Goal: Task Accomplishment & Management: Manage account settings

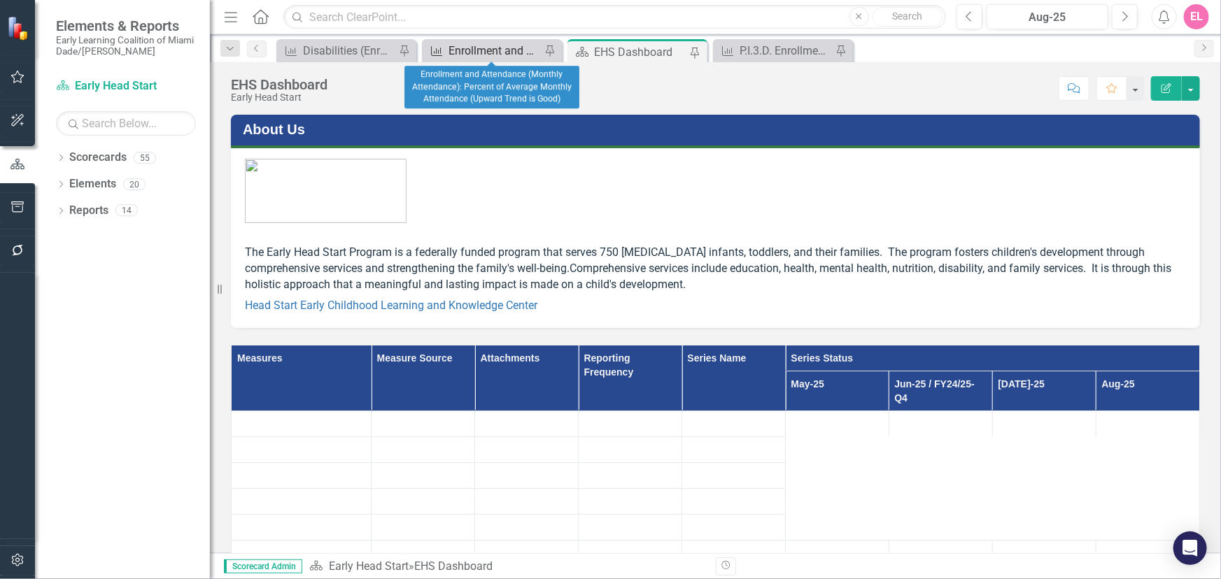
click at [462, 46] on div "Enrollment and Attendance (Monthly Attendance): Percent of Average Monthly Atte…" at bounding box center [494, 50] width 92 height 17
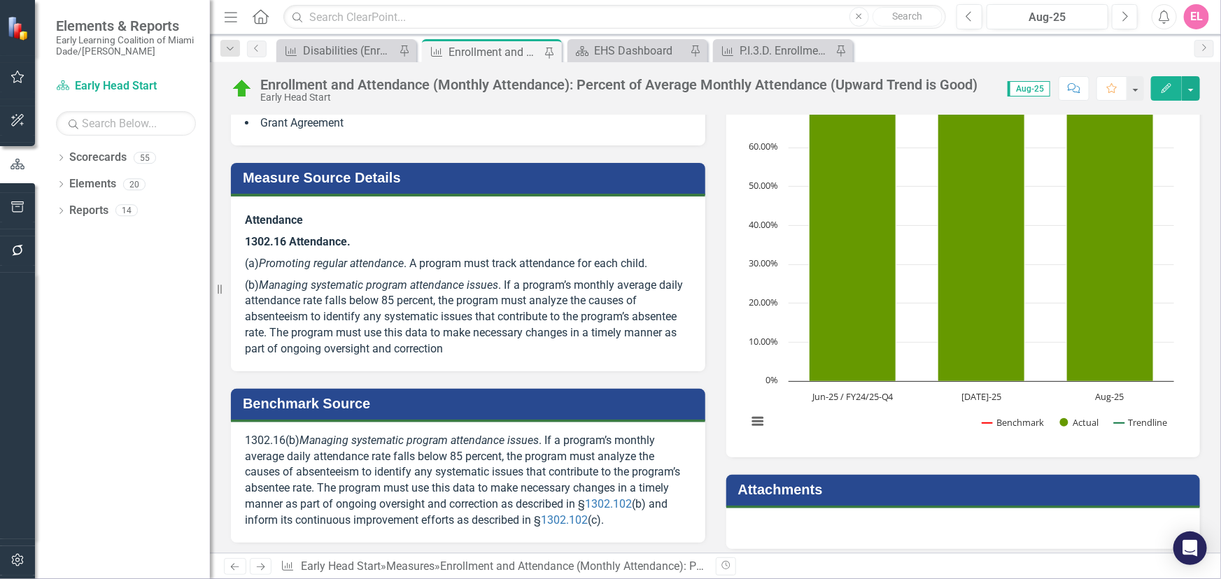
scroll to position [322, 0]
click at [751, 420] on button "View chart menu, Chart" at bounding box center [758, 421] width 20 height 20
click at [867, 431] on rect "Interactive chart" at bounding box center [960, 234] width 441 height 420
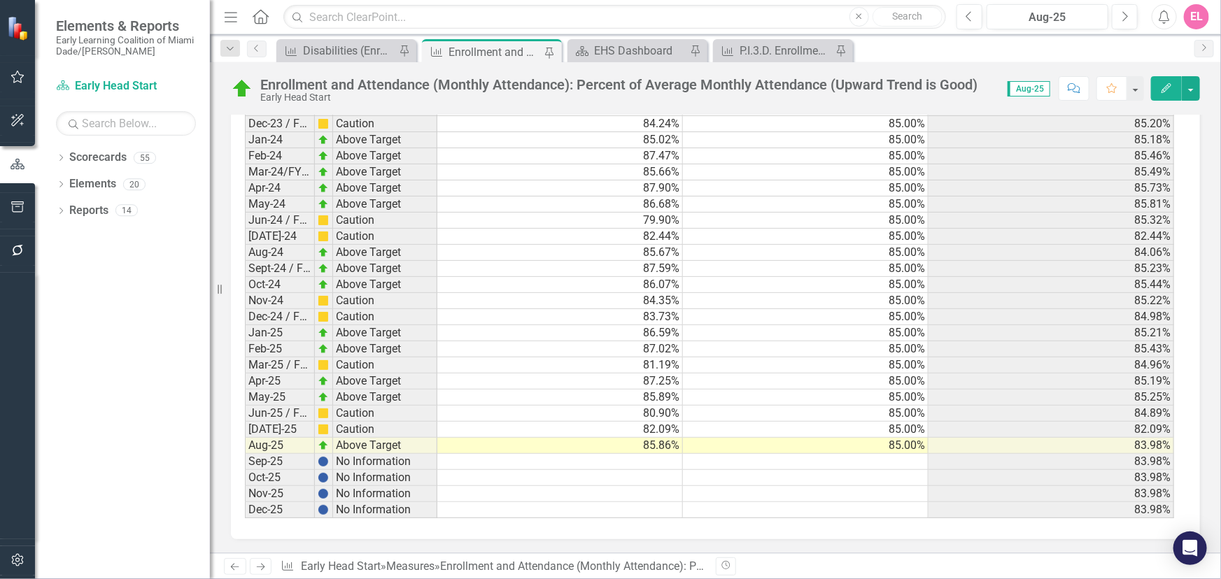
scroll to position [2167, 0]
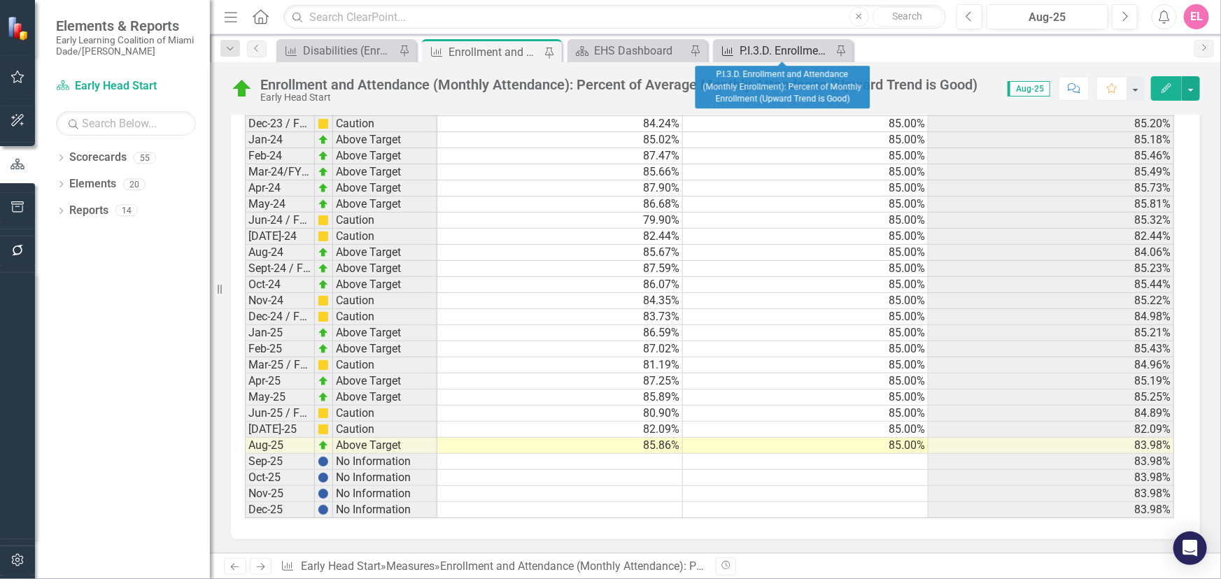
click at [751, 48] on div "P.I.3.D. Enrollment and Attendance (Monthly Enrollment): Percent of Monthly Enr…" at bounding box center [785, 50] width 92 height 17
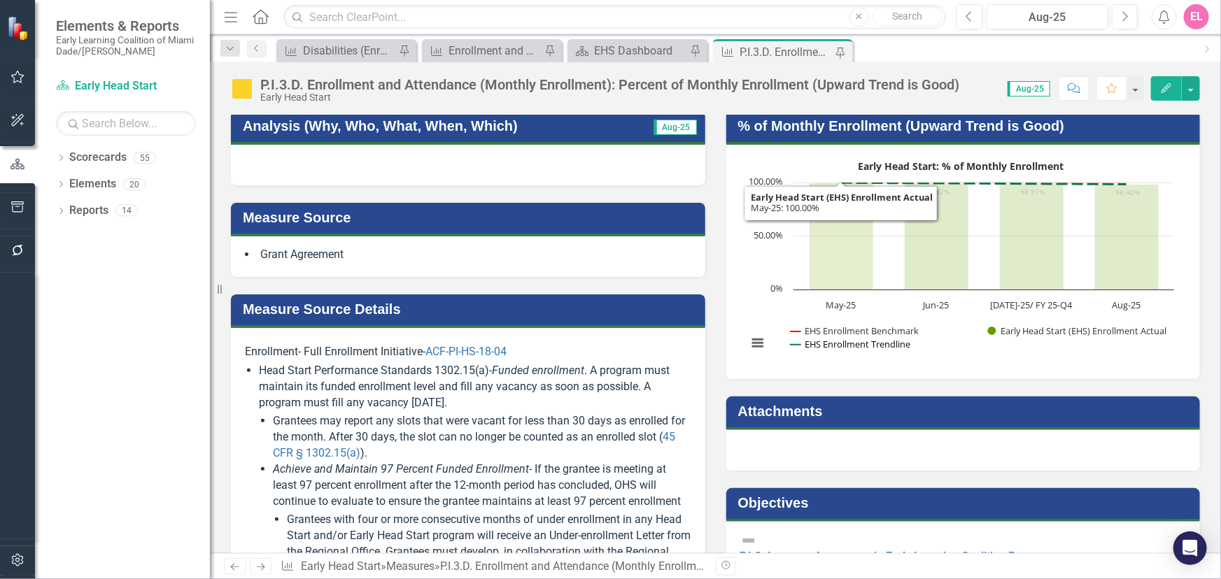
scroll to position [127, 0]
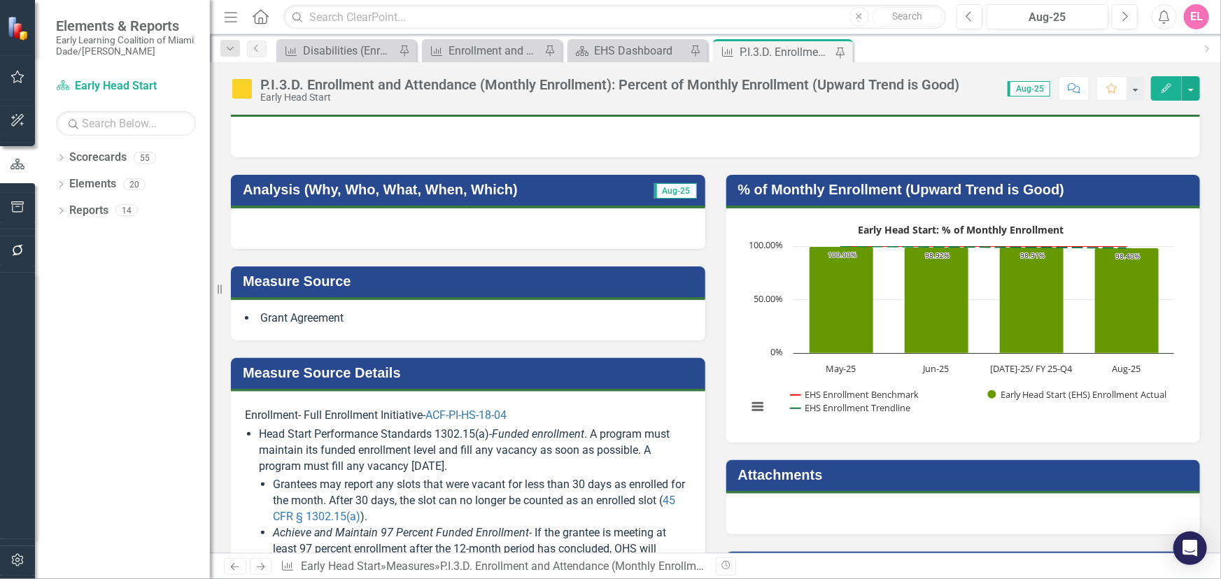
click at [1173, 183] on h3 "% of Monthly Enrollment (Upward Trend is Good)" at bounding box center [965, 189] width 455 height 15
click at [1163, 186] on h3 "% of Monthly Enrollment (Upward Trend is Good)" at bounding box center [965, 189] width 455 height 15
click at [1064, 182] on h3 "% of Monthly Enrollment (Upward Trend is Good)" at bounding box center [965, 189] width 455 height 15
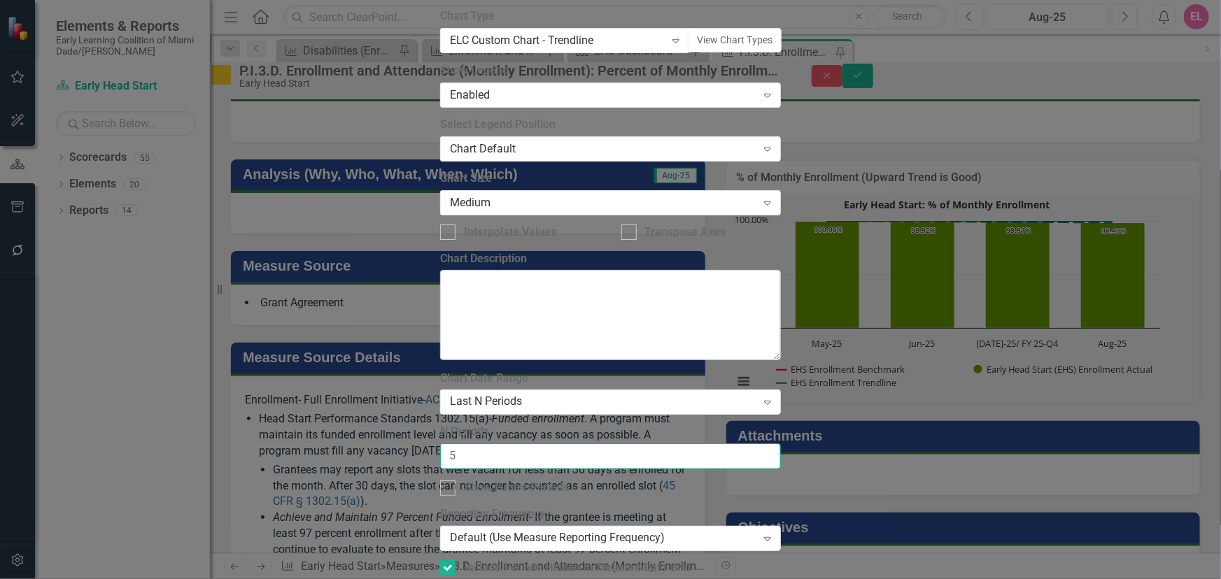
click at [781, 444] on input "5" at bounding box center [610, 457] width 341 height 26
click at [781, 444] on input "6" at bounding box center [610, 457] width 341 height 26
click at [781, 444] on input "7" at bounding box center [610, 457] width 341 height 26
type input "6"
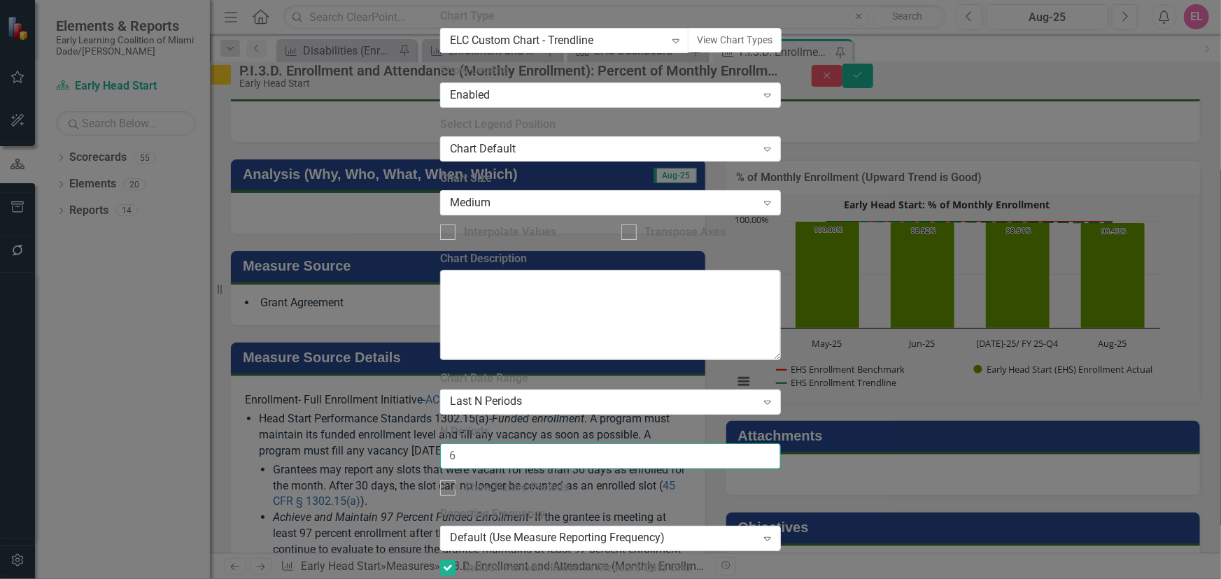
click at [781, 444] on input "6" at bounding box center [610, 457] width 341 height 26
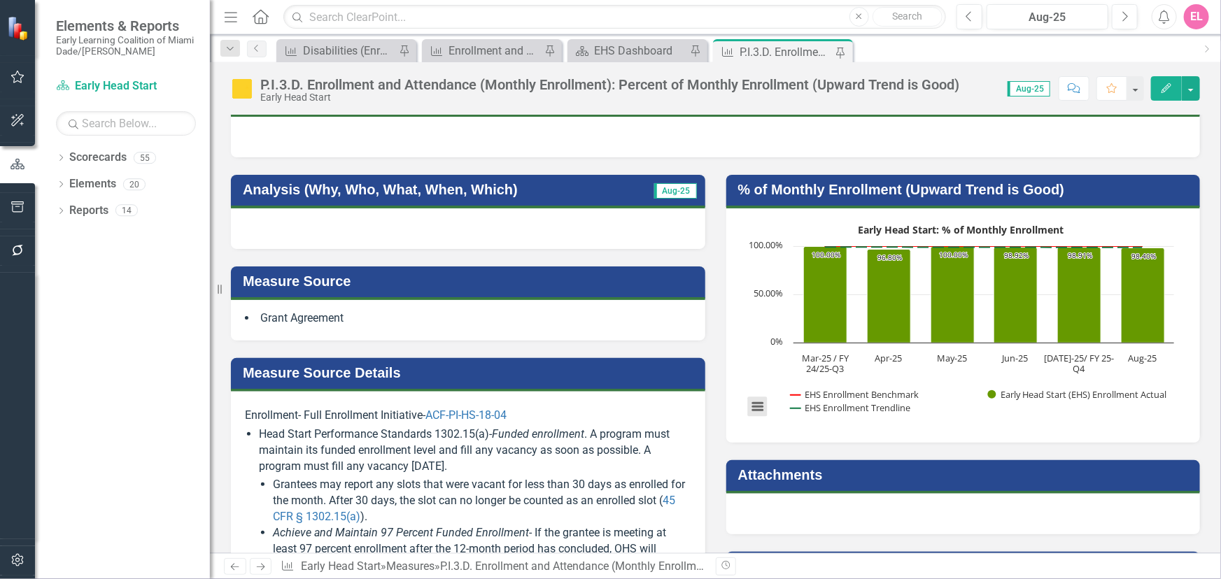
click at [752, 409] on button "View chart menu, Early Head Start: % of Monthly Enrollment" at bounding box center [758, 407] width 20 height 20
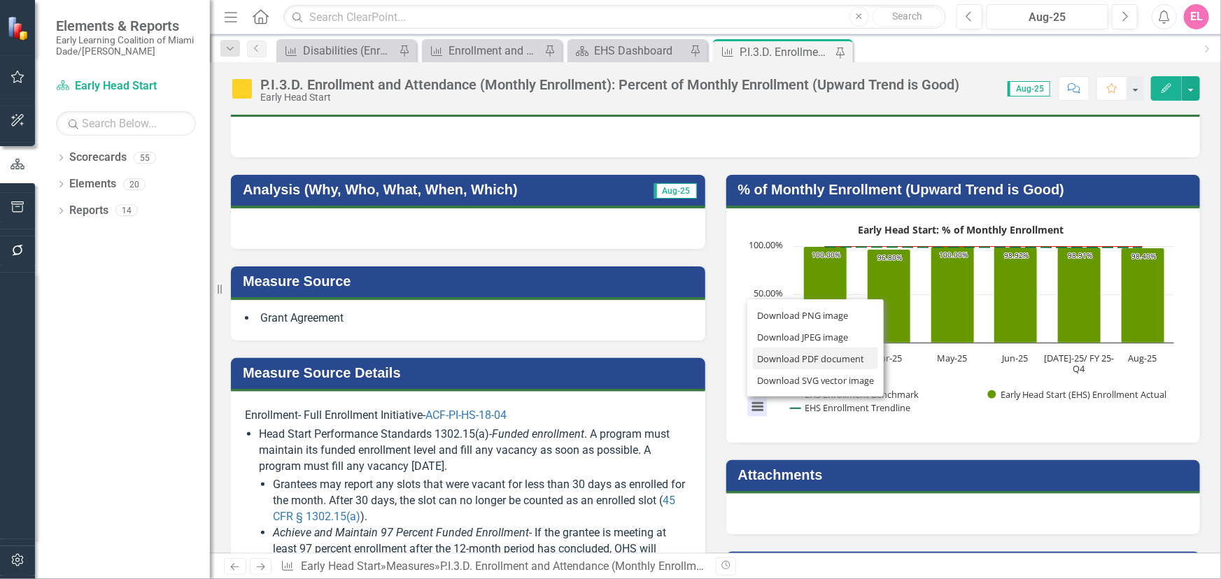
click at [816, 364] on li "Download PDF document" at bounding box center [816, 359] width 126 height 22
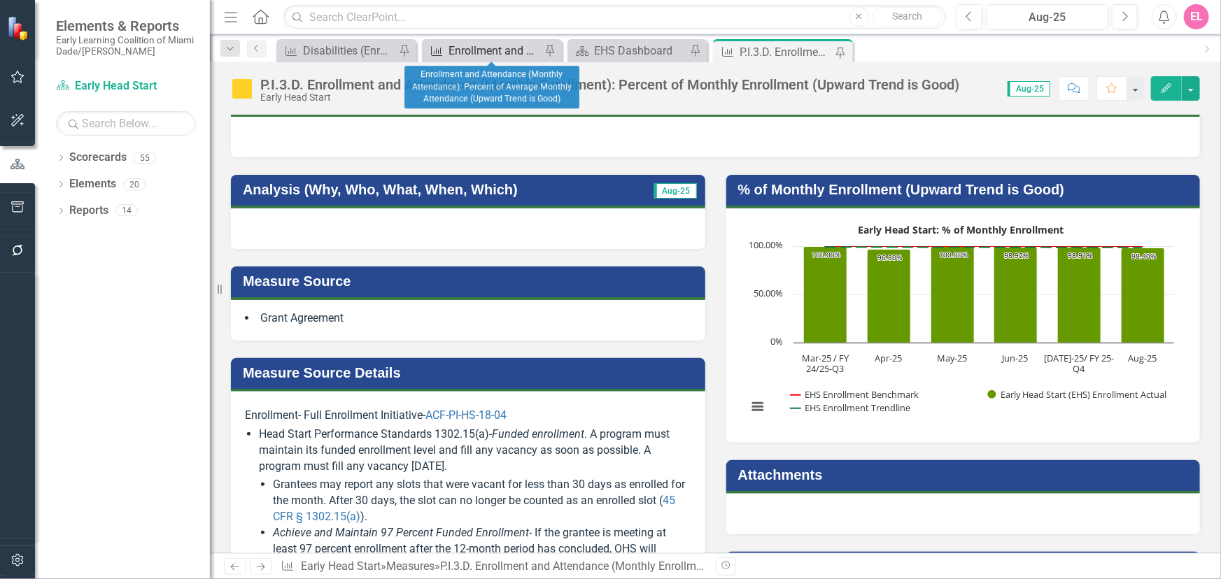
click at [475, 52] on div "Enrollment and Attendance (Monthly Attendance): Percent of Average Monthly Atte…" at bounding box center [494, 50] width 92 height 17
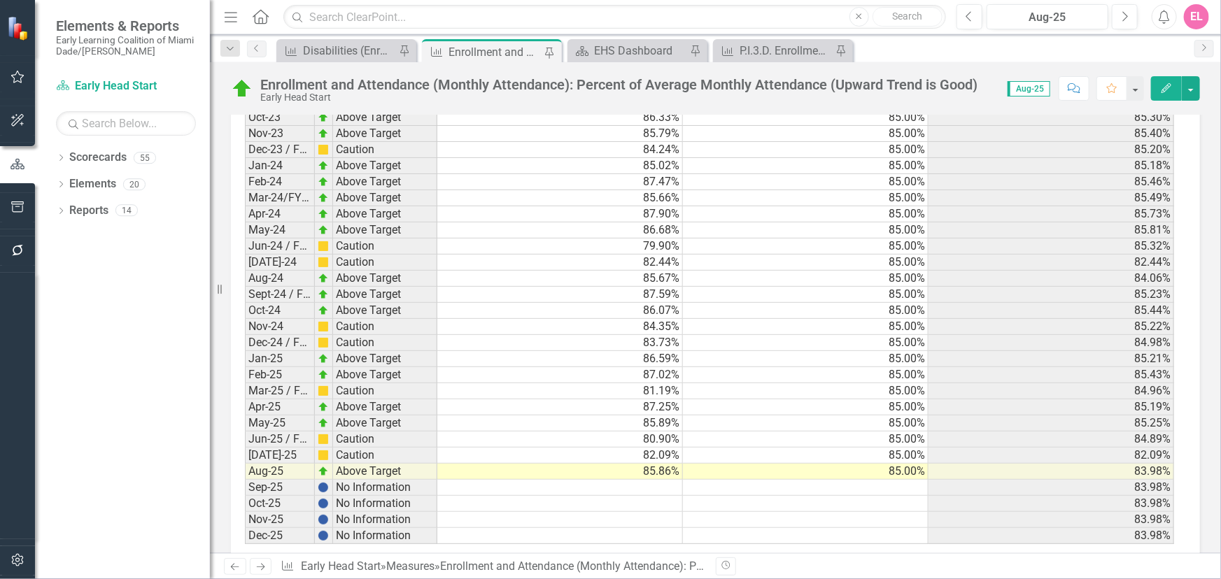
scroll to position [2167, 0]
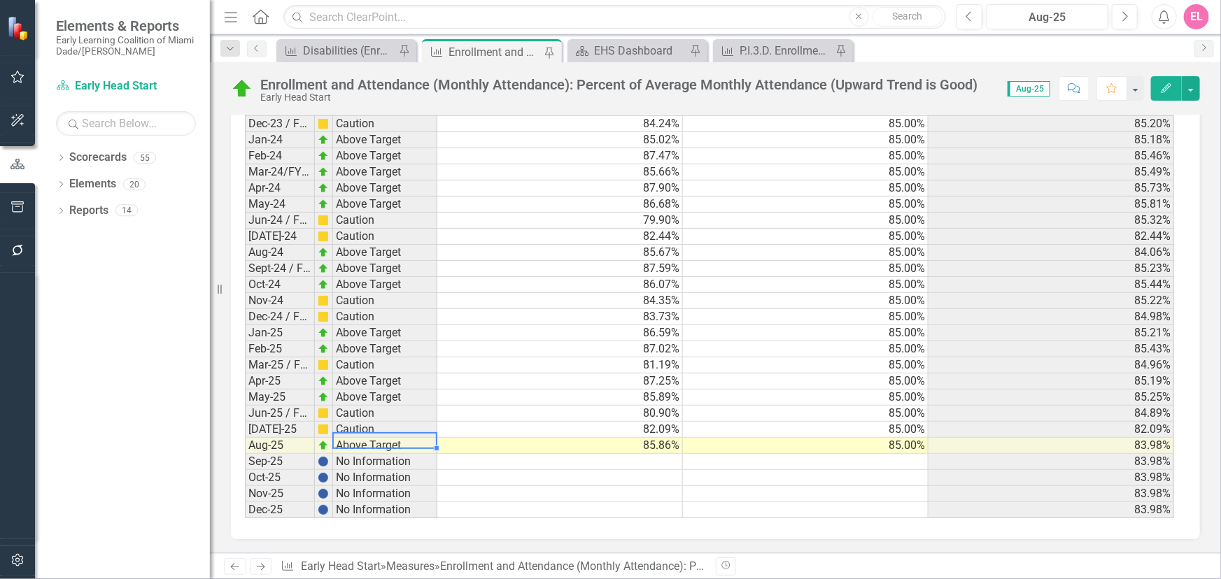
click at [335, 422] on td "Caution" at bounding box center [385, 430] width 104 height 16
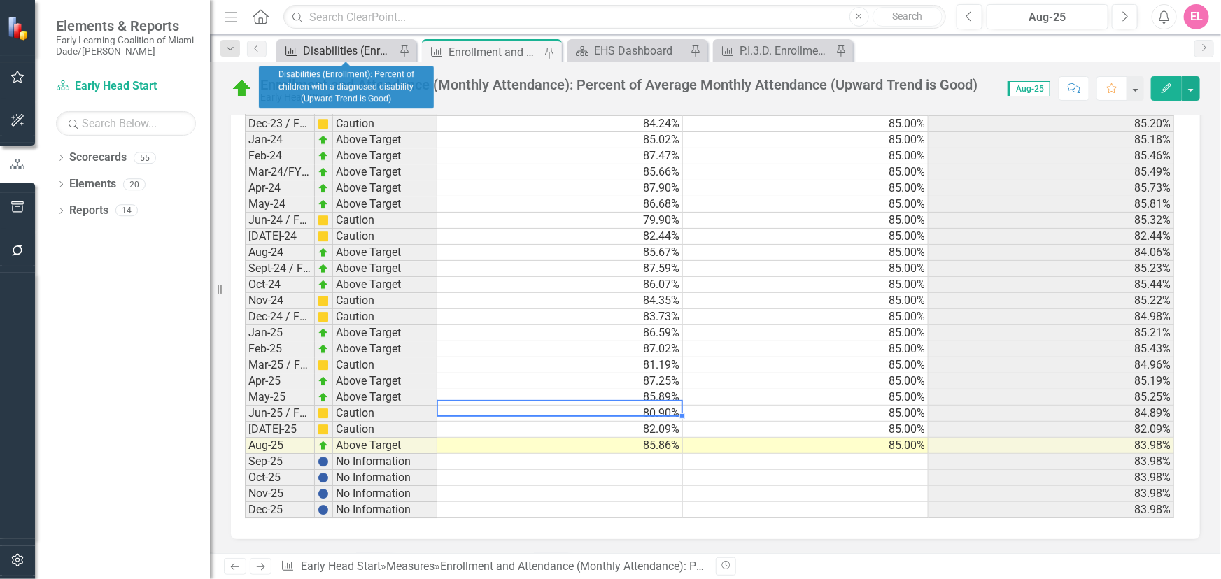
click at [364, 43] on div "Disabilities (Enrollment): Percent of children with a diagnosed disability (Upw…" at bounding box center [349, 50] width 92 height 17
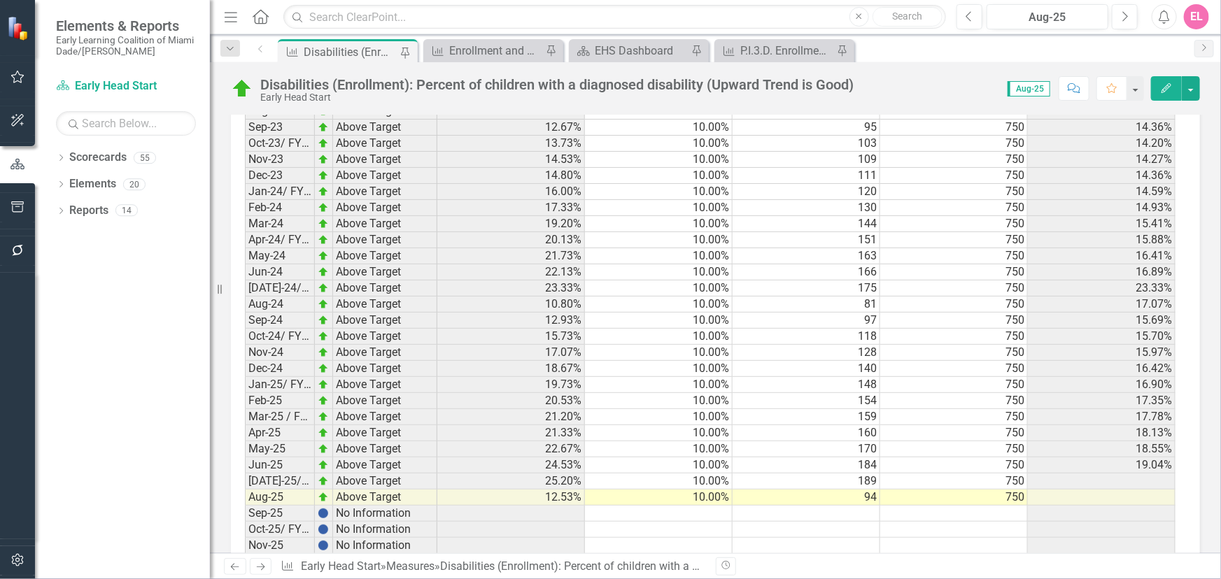
scroll to position [1946, 0]
